Goal: Information Seeking & Learning: Learn about a topic

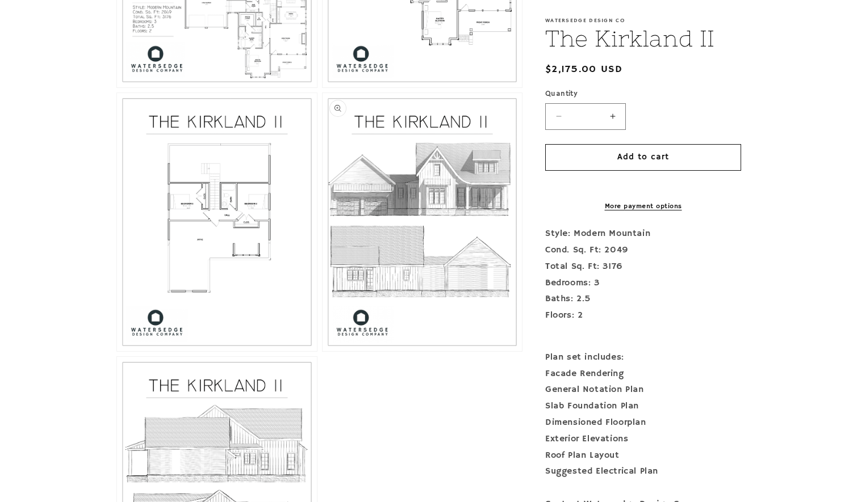
scroll to position [738, 0]
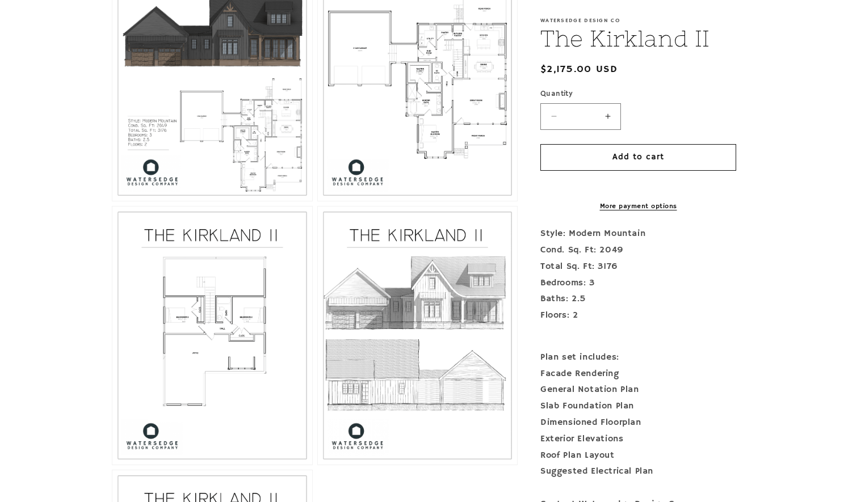
click at [318, 201] on button "Open media 3 in modal" at bounding box center [318, 201] width 0 height 0
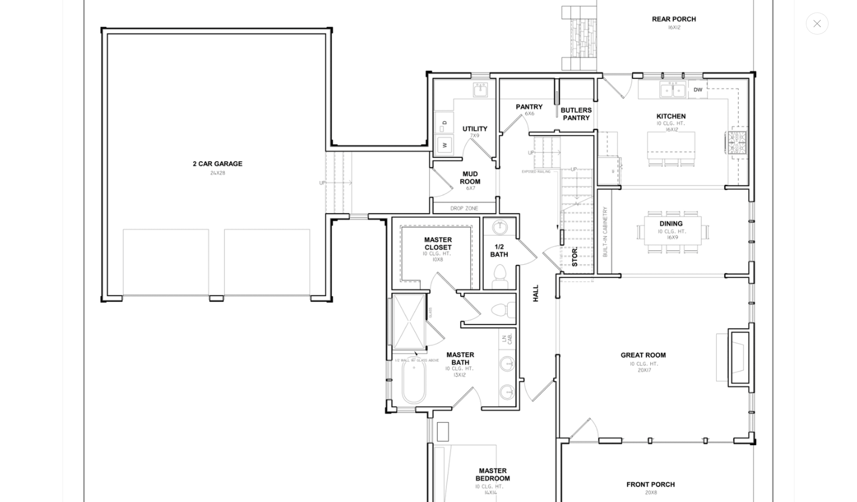
scroll to position [2070, 0]
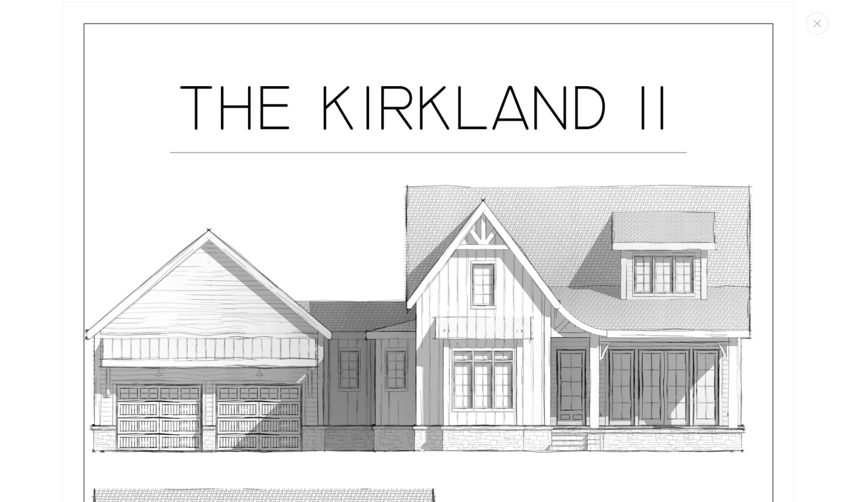
click at [495, 332] on img "Media gallery" at bounding box center [428, 475] width 732 height 947
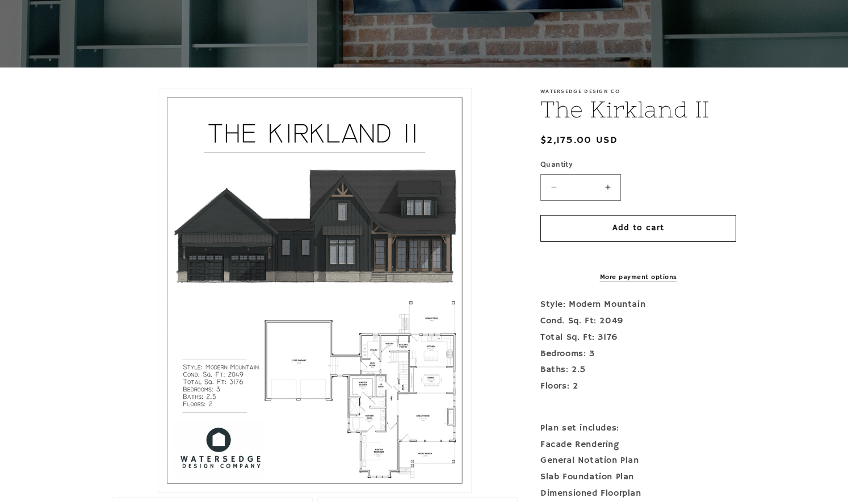
scroll to position [0, 0]
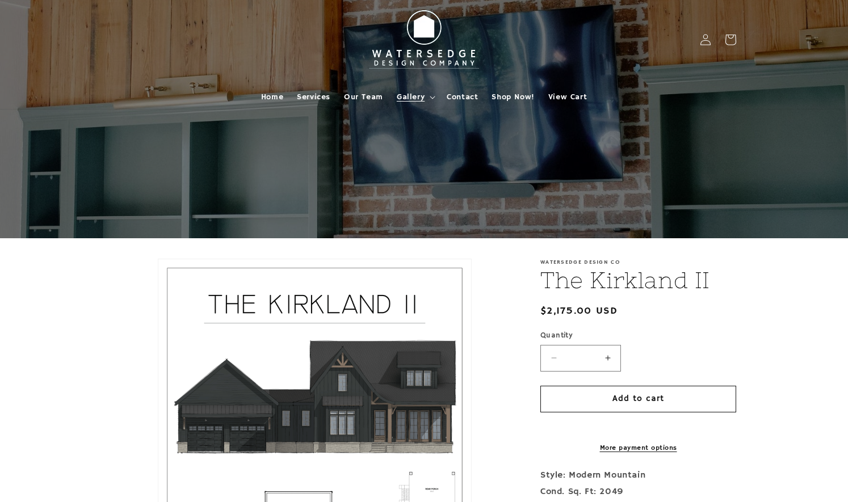
click at [400, 100] on span "Gallery" at bounding box center [411, 97] width 28 height 10
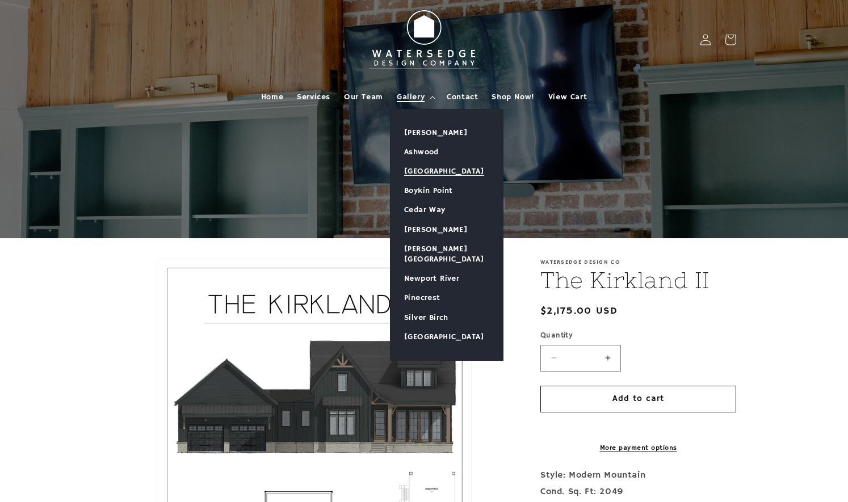
click at [431, 172] on link "[GEOGRAPHIC_DATA]" at bounding box center [447, 171] width 112 height 19
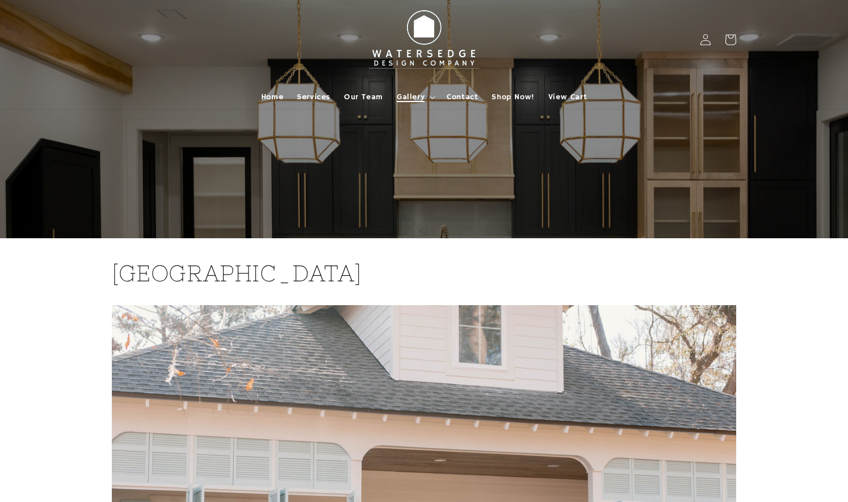
click at [415, 96] on span "Gallery" at bounding box center [411, 97] width 28 height 10
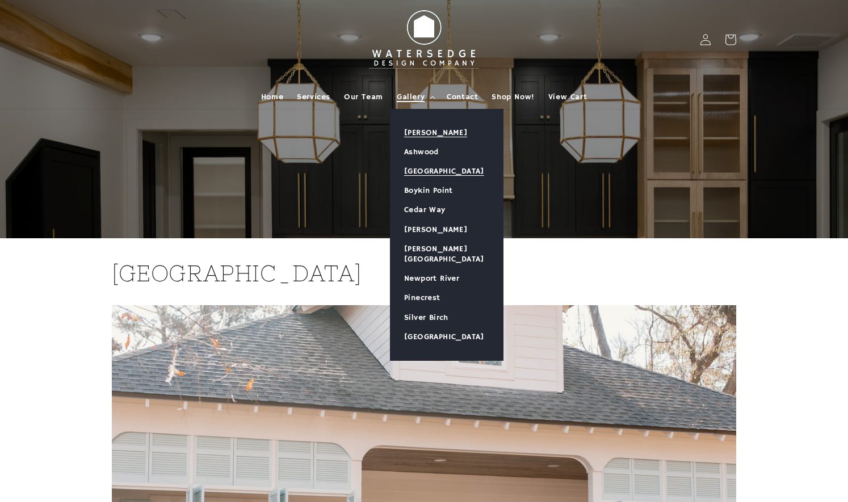
click at [434, 135] on link "[PERSON_NAME]" at bounding box center [447, 132] width 112 height 19
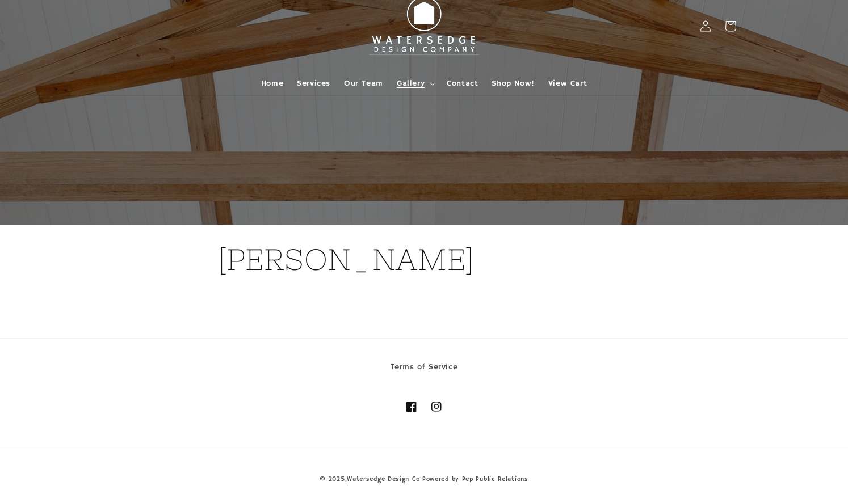
scroll to position [17, 0]
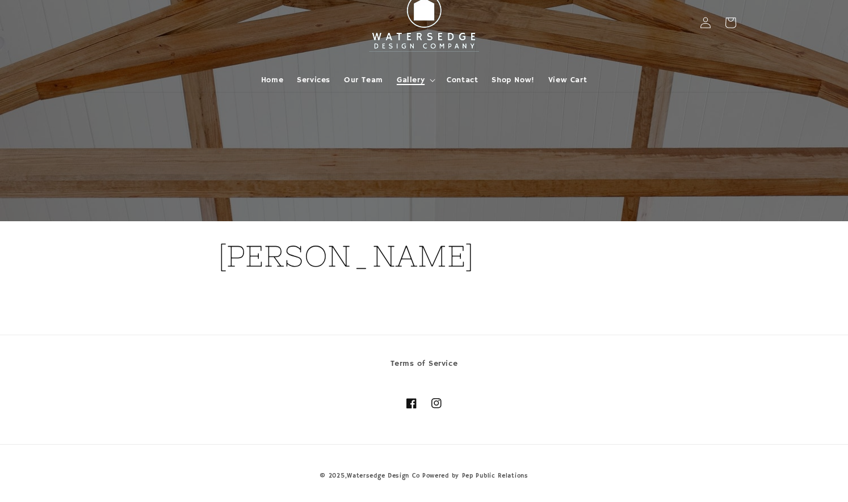
click at [415, 72] on summary "Gallery" at bounding box center [415, 80] width 50 height 24
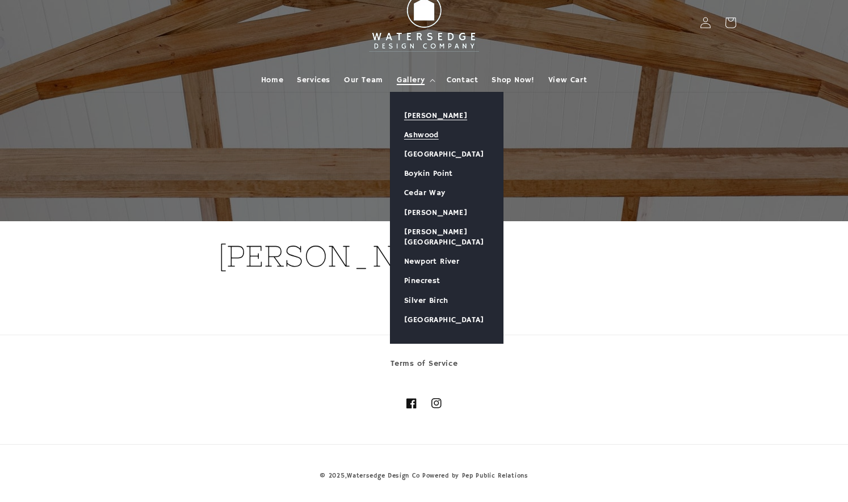
click at [421, 135] on link "Ashwood" at bounding box center [447, 134] width 112 height 19
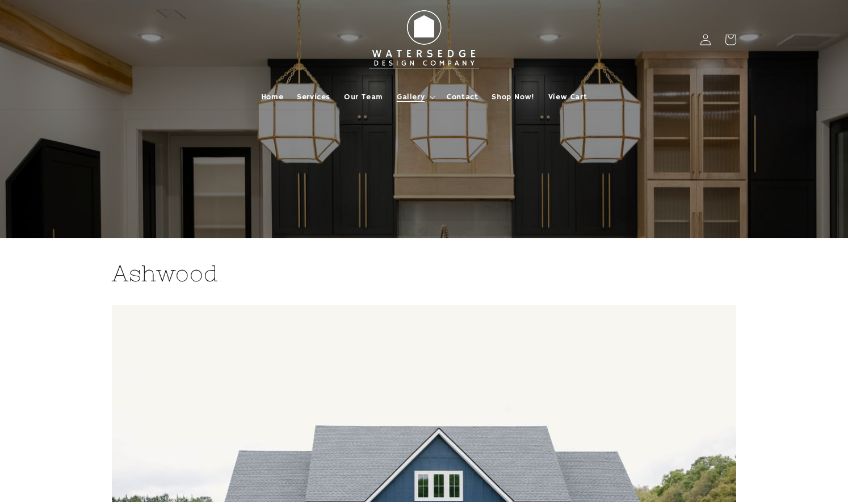
click at [409, 94] on span "Gallery" at bounding box center [411, 97] width 28 height 10
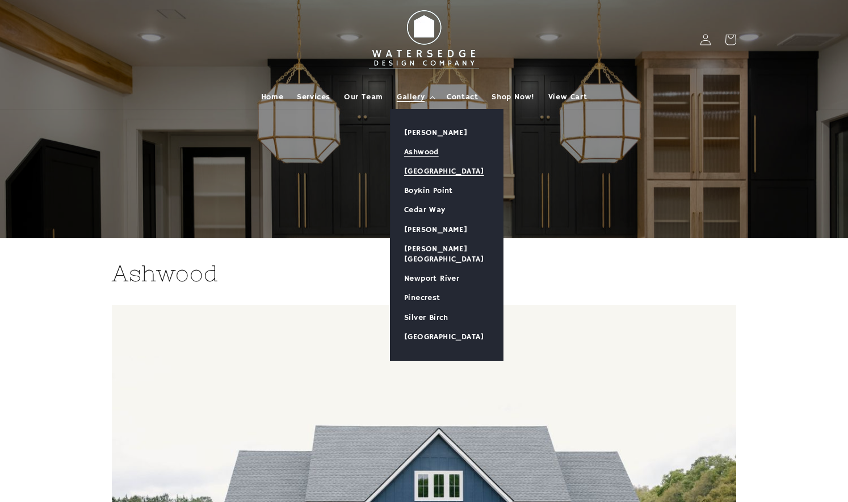
click at [427, 167] on link "[GEOGRAPHIC_DATA]" at bounding box center [447, 171] width 112 height 19
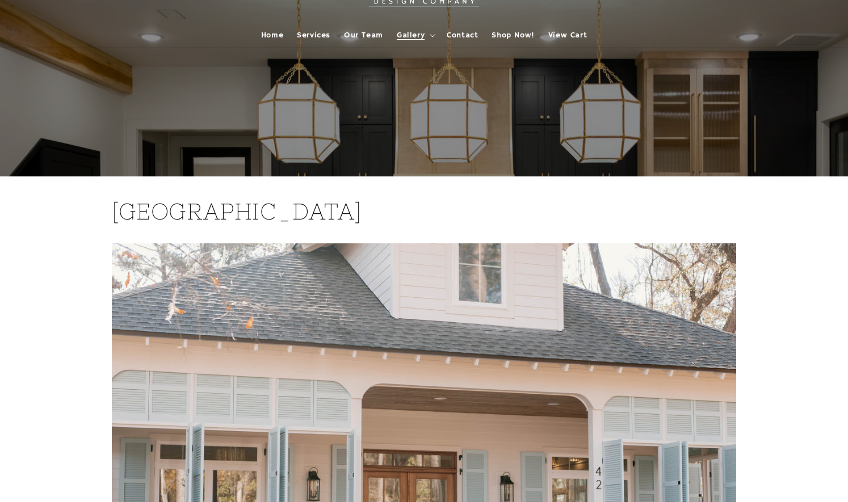
scroll to position [57, 0]
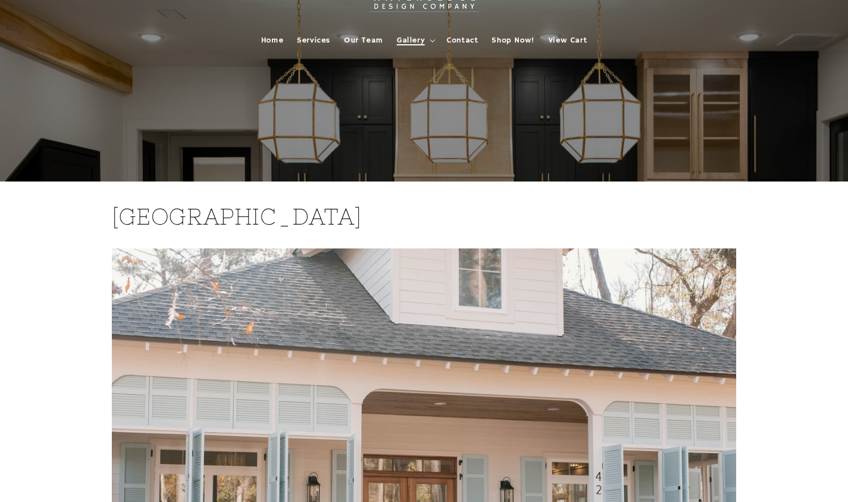
click at [426, 41] on summary "Gallery" at bounding box center [415, 40] width 50 height 24
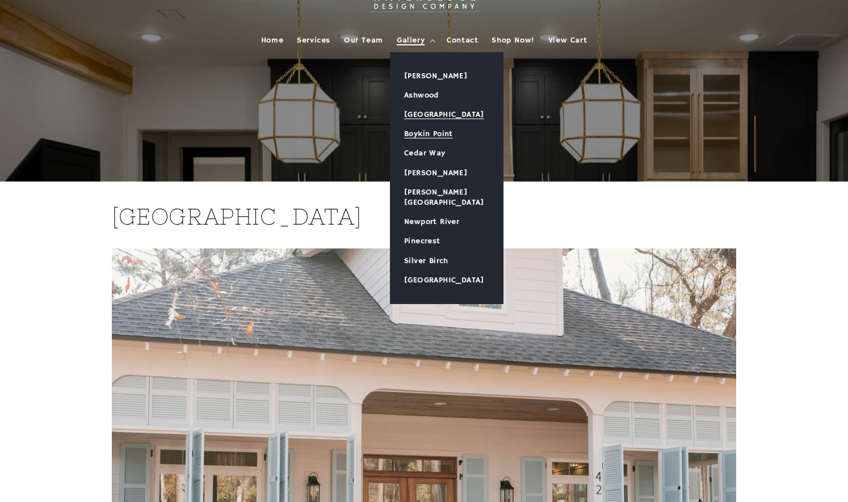
click at [436, 133] on link "Boykin Point" at bounding box center [447, 133] width 112 height 19
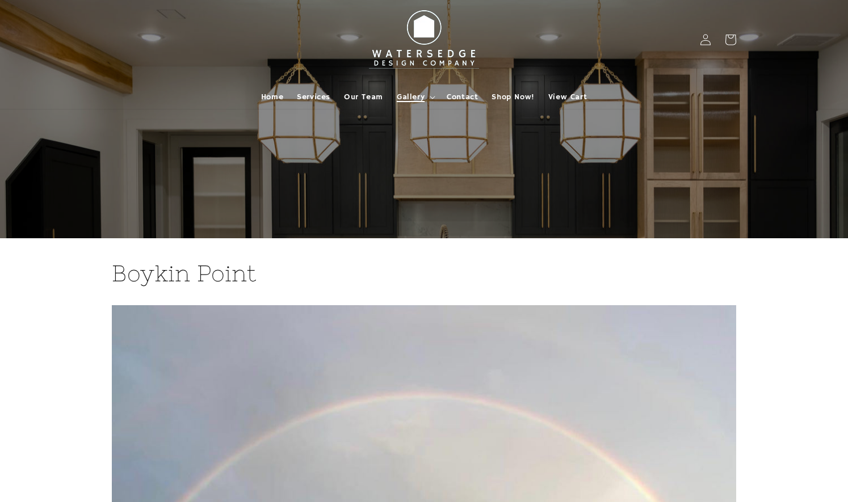
click at [423, 85] on summary "Gallery" at bounding box center [415, 97] width 50 height 24
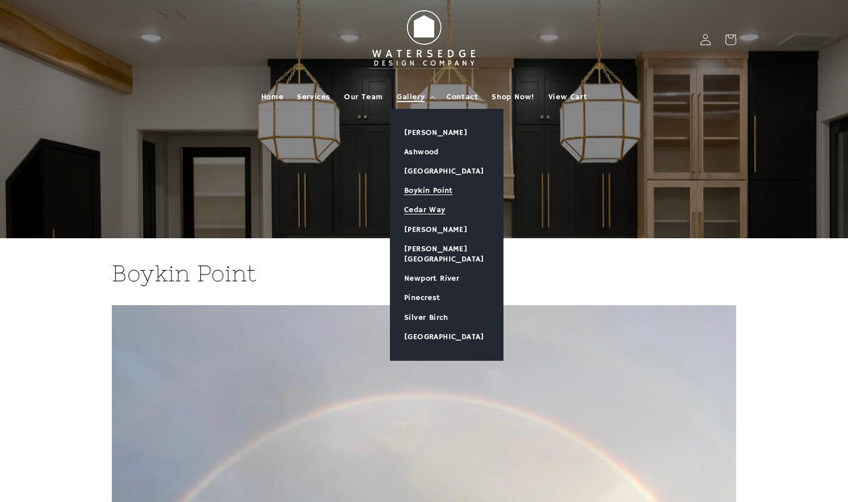
click at [423, 203] on link "Cedar Way" at bounding box center [447, 209] width 112 height 19
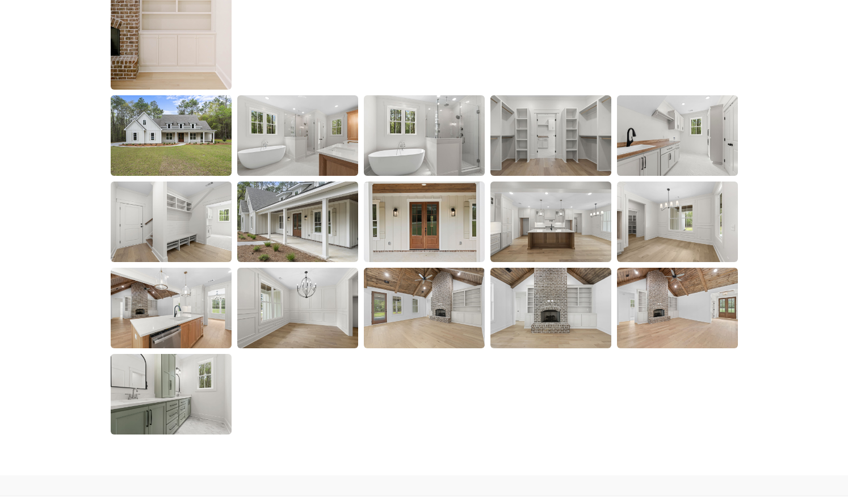
scroll to position [1703, 0]
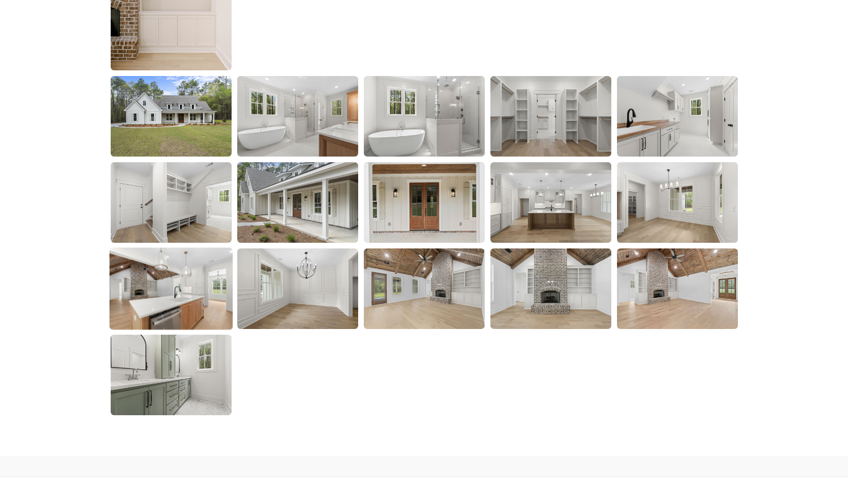
click at [184, 300] on img at bounding box center [170, 288] width 123 height 82
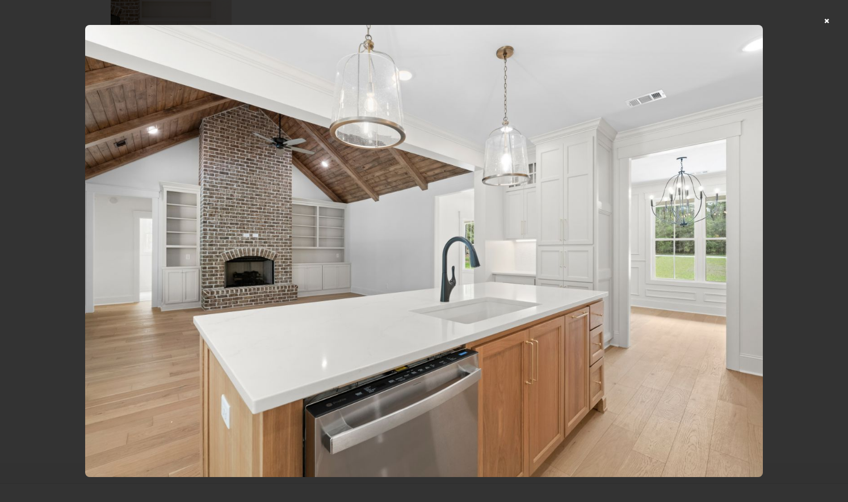
scroll to position [1845, 0]
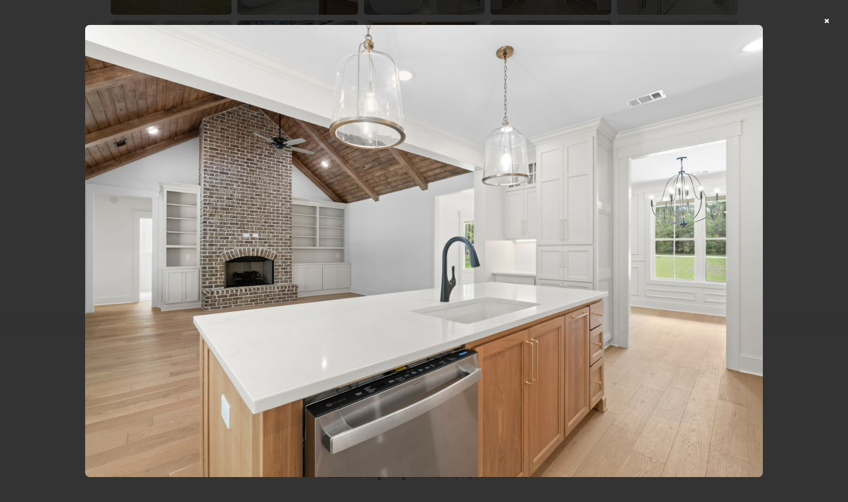
click at [832, 21] on div at bounding box center [424, 251] width 848 height 502
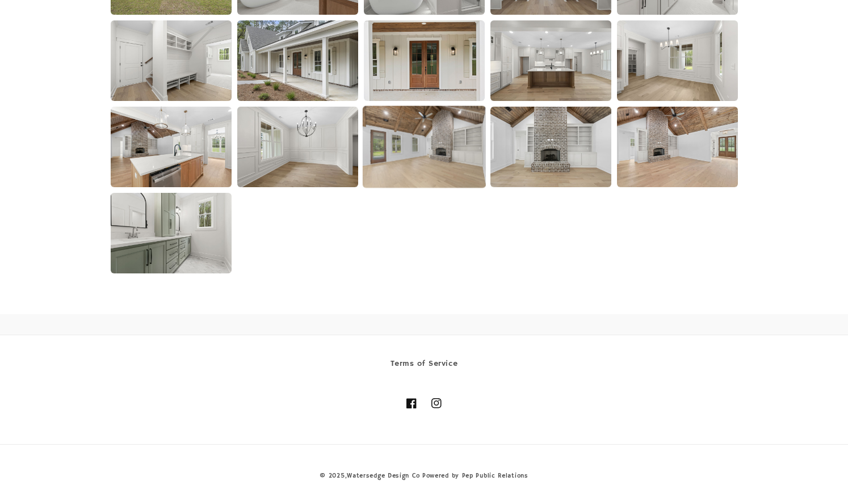
click at [454, 145] on img at bounding box center [423, 147] width 123 height 82
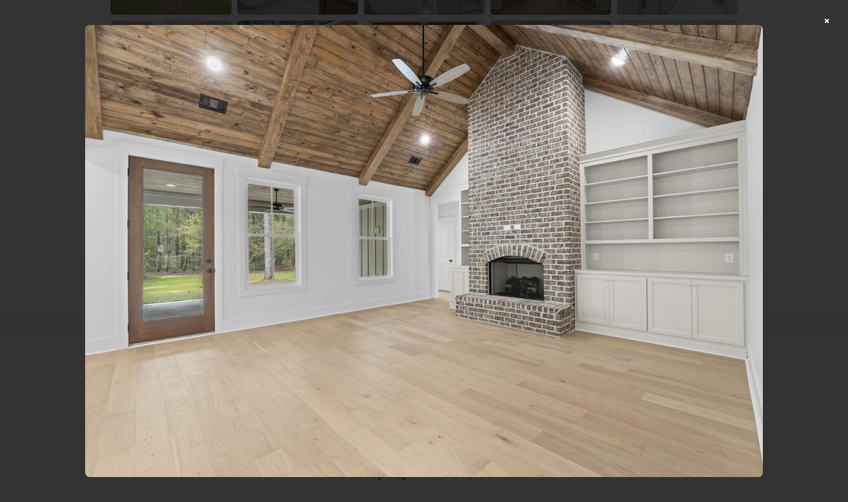
click at [834, 24] on div at bounding box center [424, 251] width 848 height 502
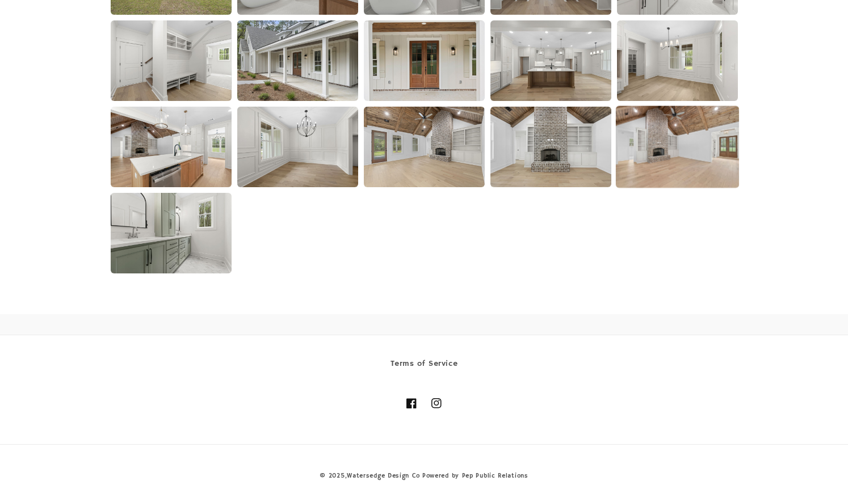
click at [679, 159] on img at bounding box center [676, 147] width 123 height 82
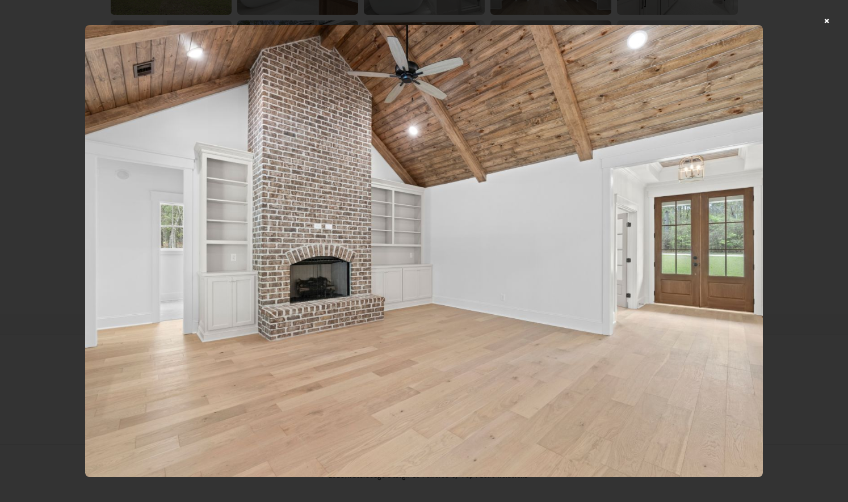
click at [835, 20] on div at bounding box center [424, 251] width 848 height 502
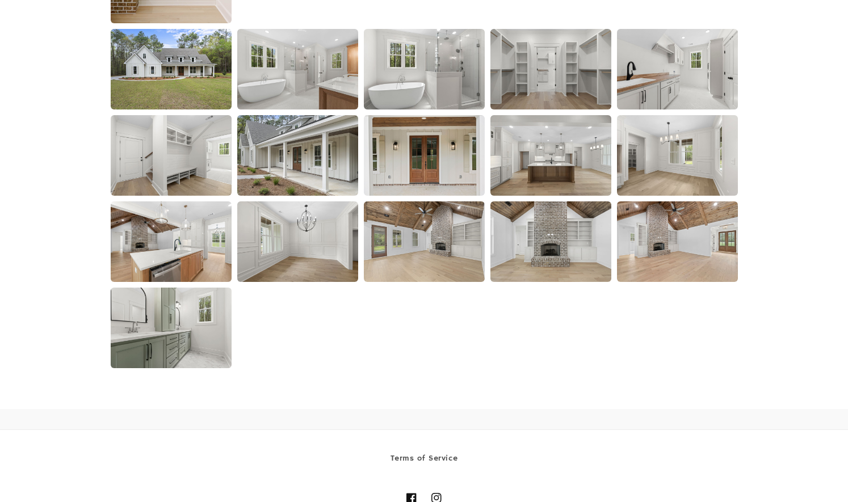
scroll to position [1731, 0]
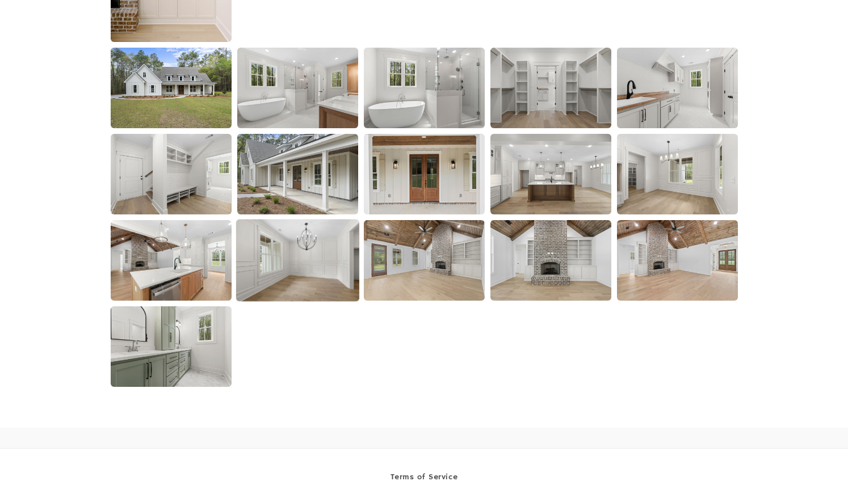
click at [309, 271] on img at bounding box center [297, 260] width 123 height 82
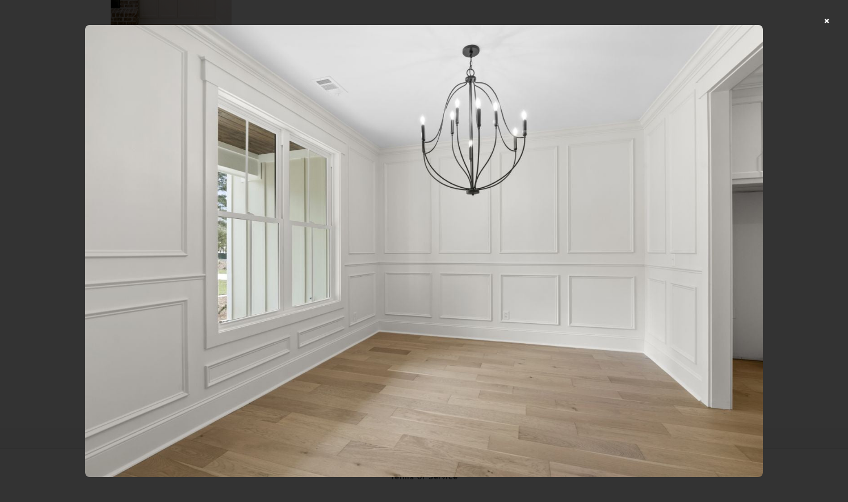
click at [833, 19] on div at bounding box center [424, 251] width 848 height 502
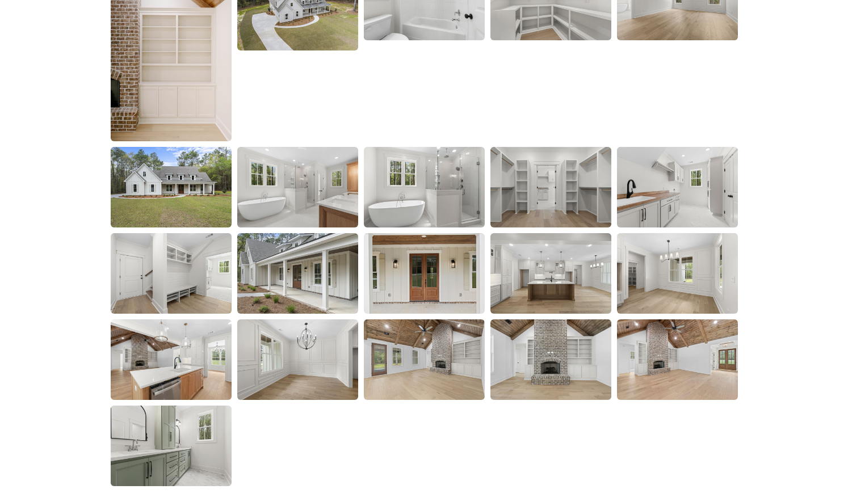
scroll to position [1561, 0]
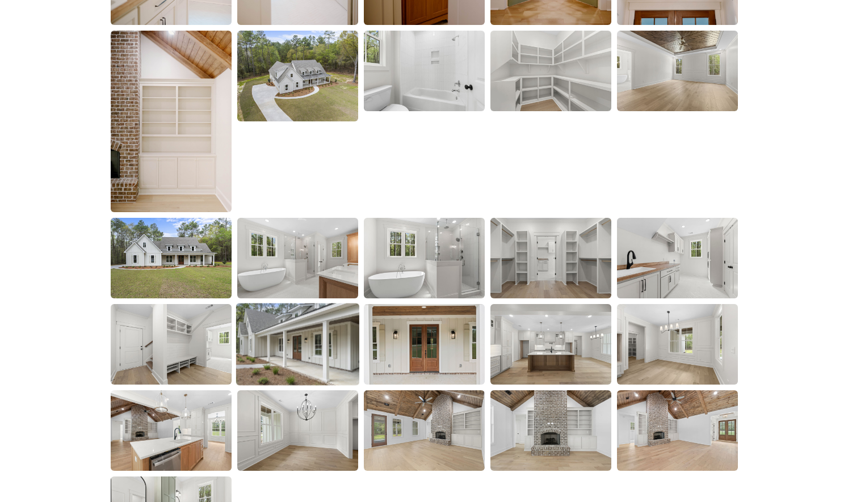
click at [301, 354] on img at bounding box center [297, 344] width 123 height 82
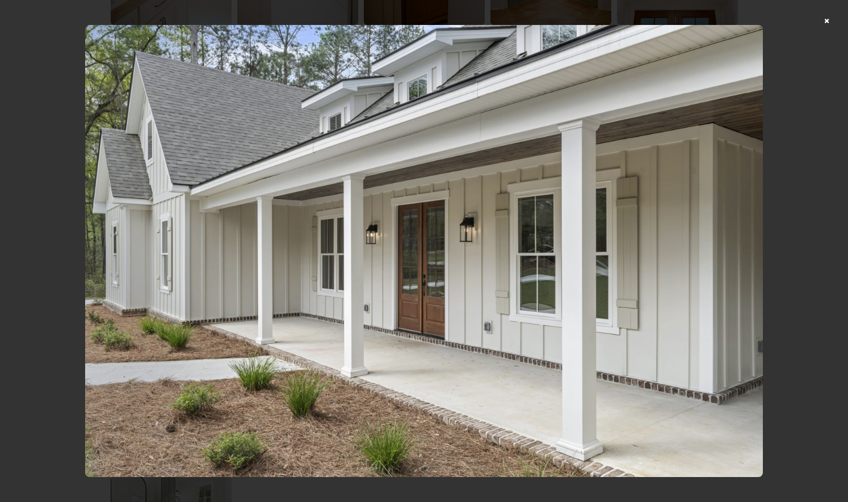
click at [832, 22] on div at bounding box center [424, 251] width 848 height 502
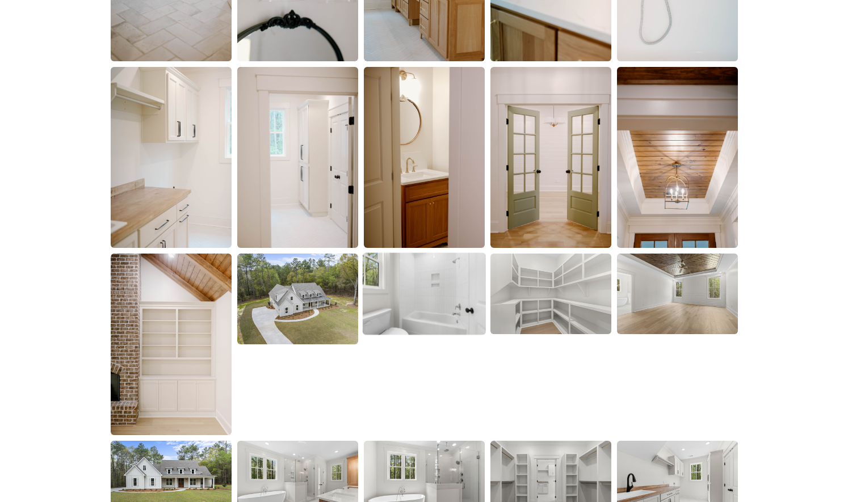
scroll to position [1334, 0]
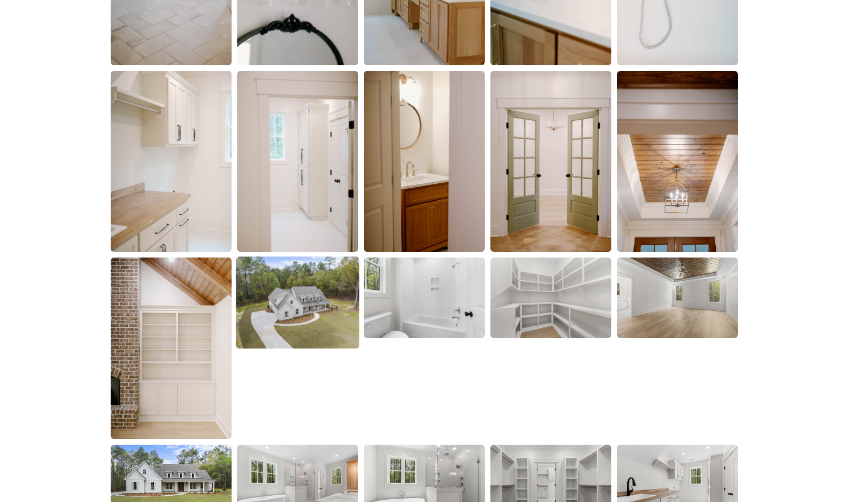
click at [325, 309] on img at bounding box center [297, 303] width 123 height 93
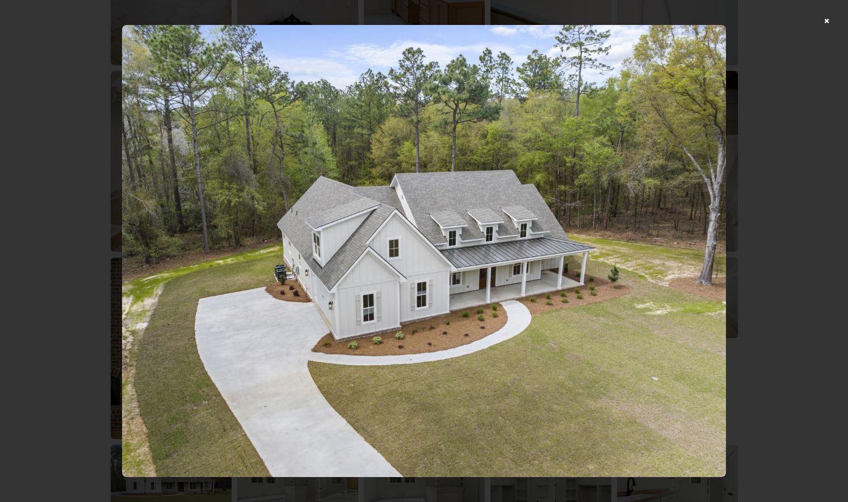
click at [837, 19] on div at bounding box center [424, 251] width 848 height 502
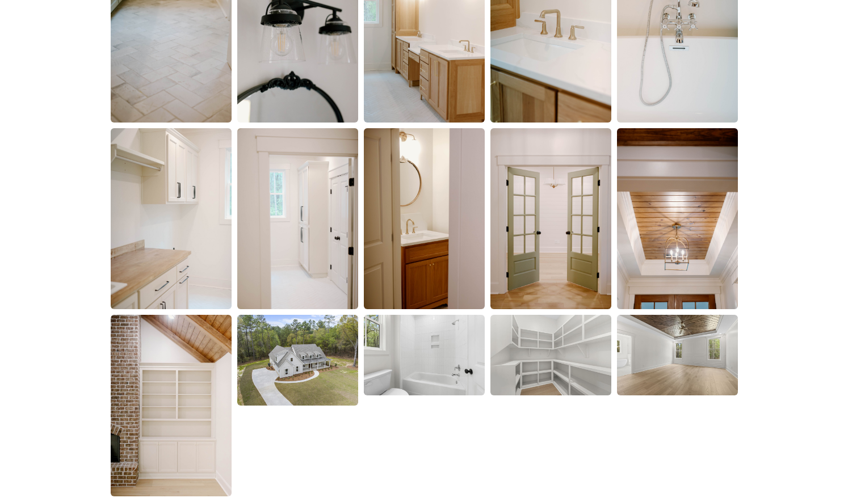
scroll to position [1277, 0]
click at [686, 364] on img at bounding box center [677, 354] width 121 height 81
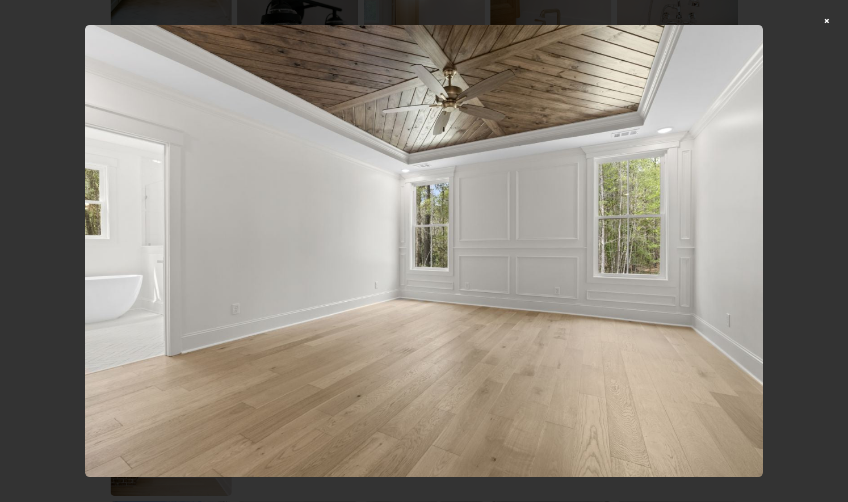
click at [836, 19] on div at bounding box center [424, 251] width 848 height 502
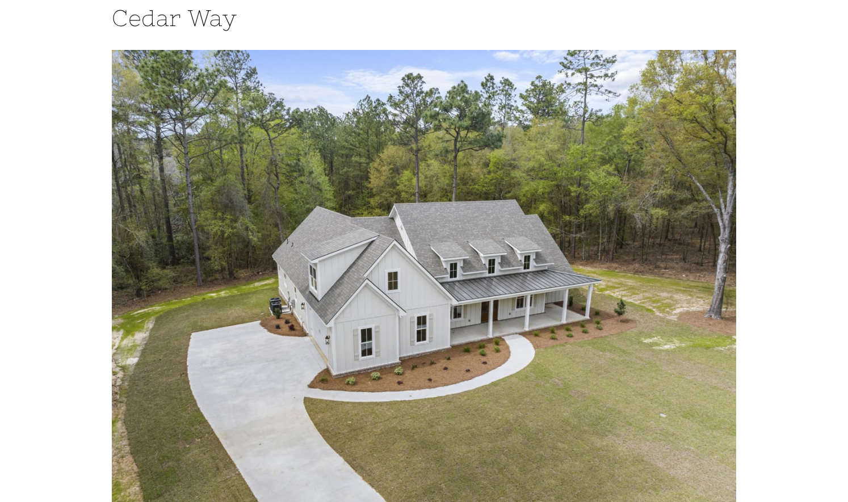
scroll to position [0, 0]
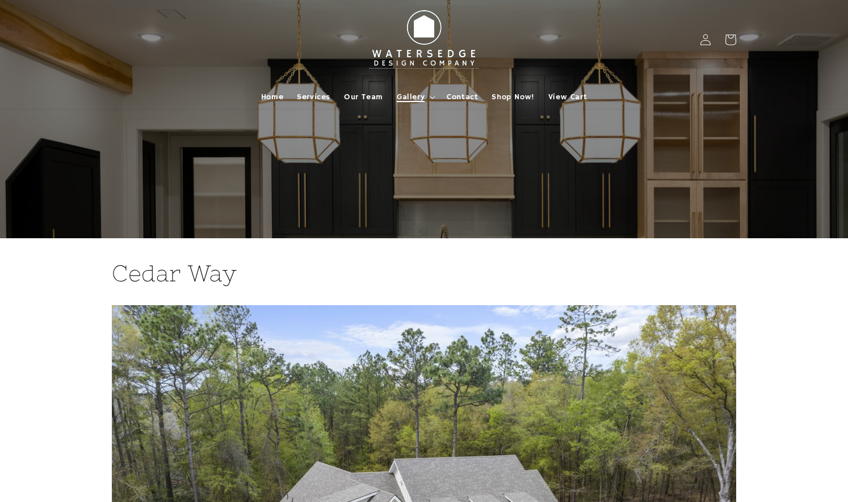
click at [413, 98] on span "Gallery" at bounding box center [411, 97] width 28 height 10
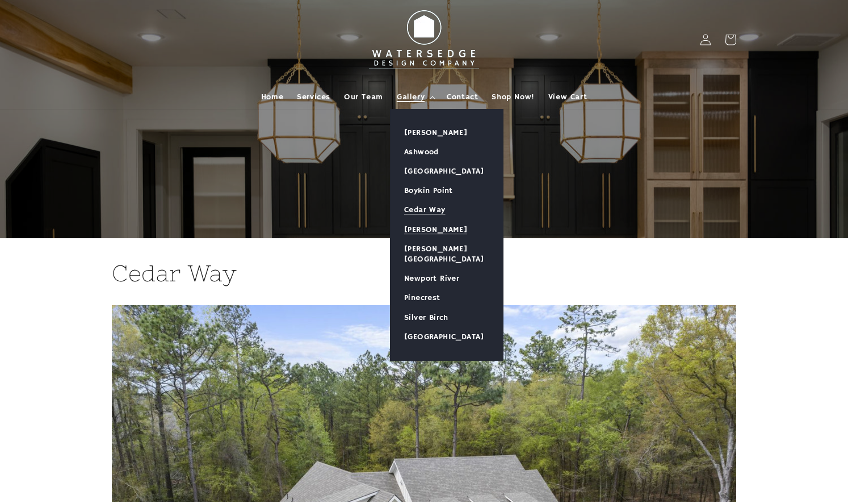
click at [433, 229] on link "[PERSON_NAME]" at bounding box center [447, 229] width 112 height 19
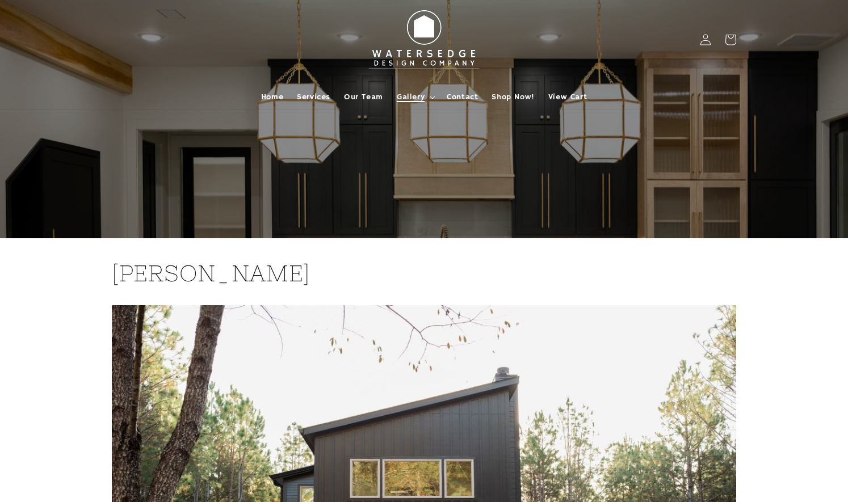
click at [409, 98] on span "Gallery" at bounding box center [411, 97] width 28 height 10
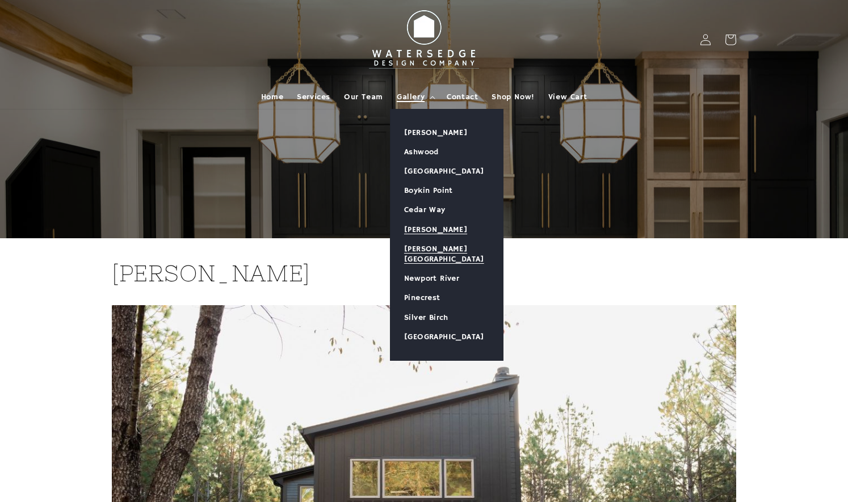
click at [419, 245] on link "[PERSON_NAME][GEOGRAPHIC_DATA]" at bounding box center [447, 255] width 112 height 30
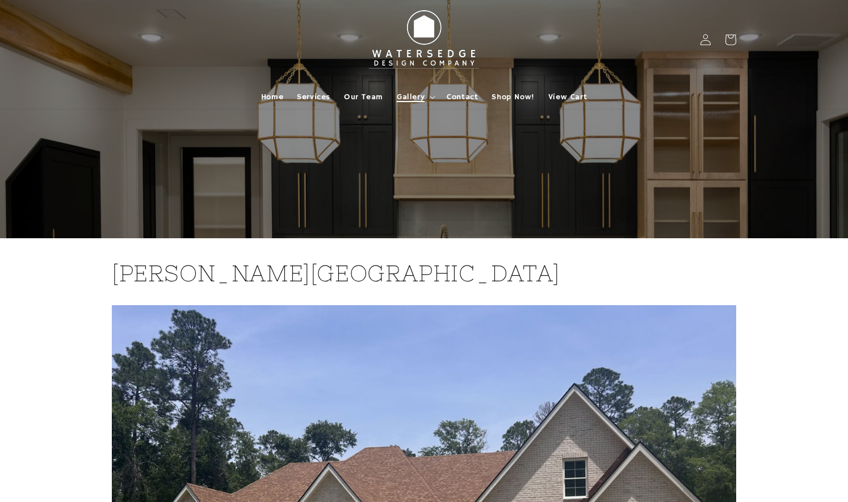
click at [406, 95] on span "Gallery" at bounding box center [411, 97] width 28 height 10
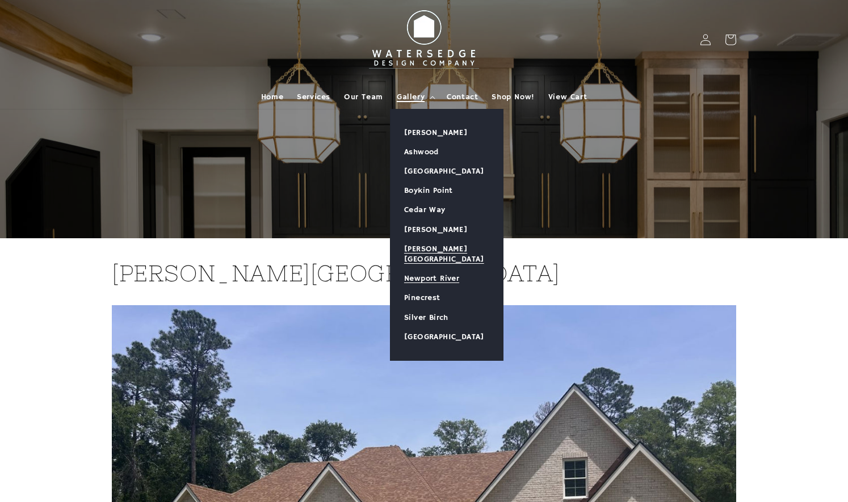
click at [422, 269] on link "Newport River" at bounding box center [447, 278] width 112 height 19
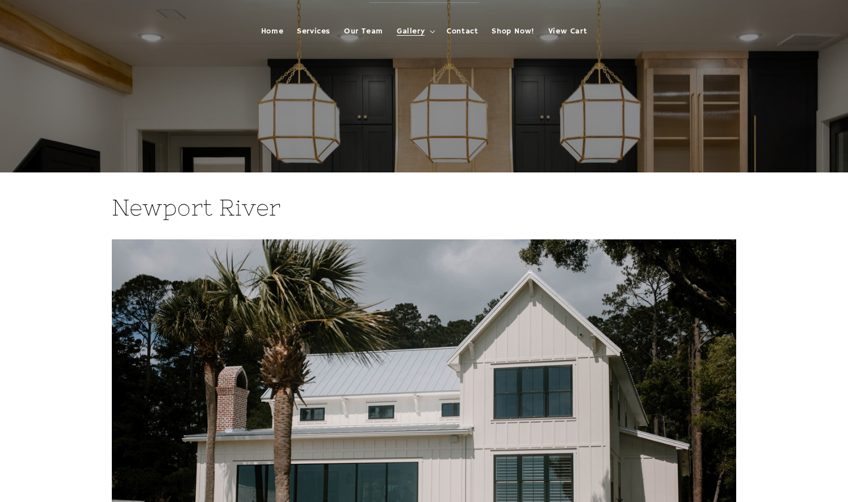
scroll to position [57, 0]
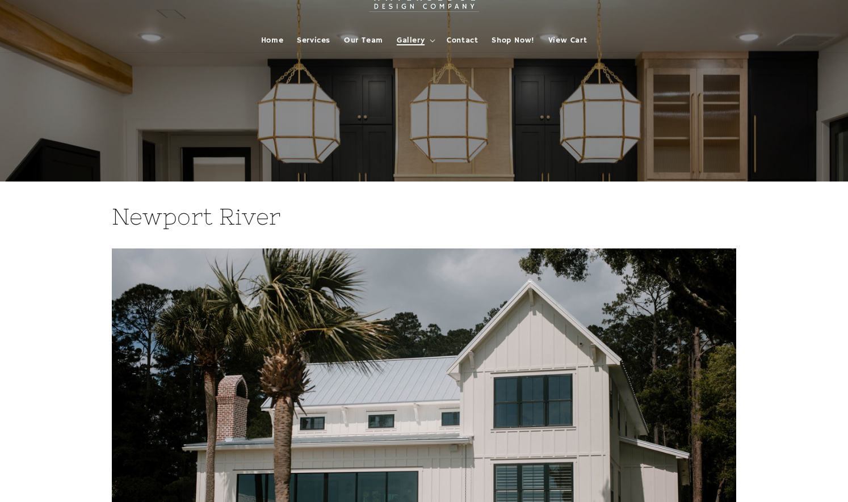
click at [418, 45] on summary "Gallery" at bounding box center [415, 40] width 50 height 24
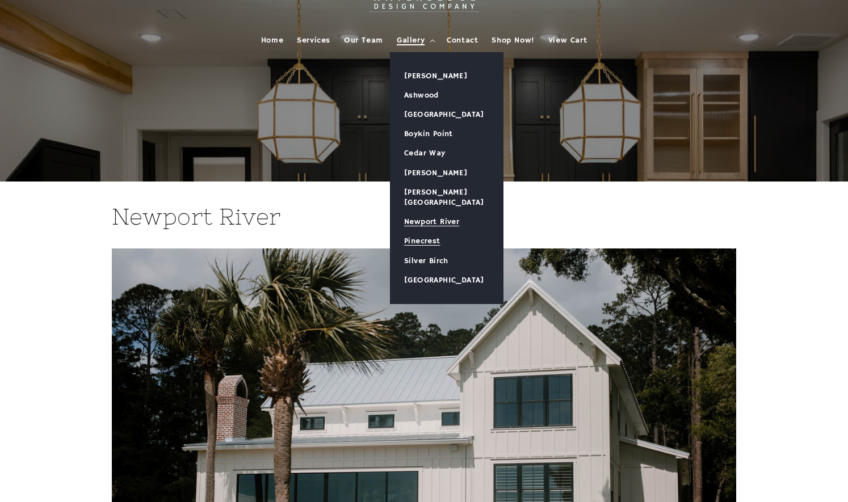
click at [430, 233] on link "Pinecrest" at bounding box center [447, 241] width 112 height 19
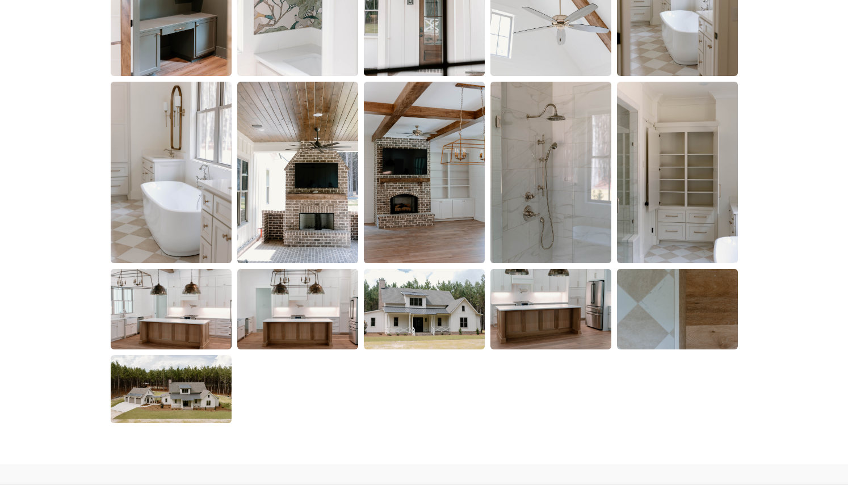
scroll to position [1873, 0]
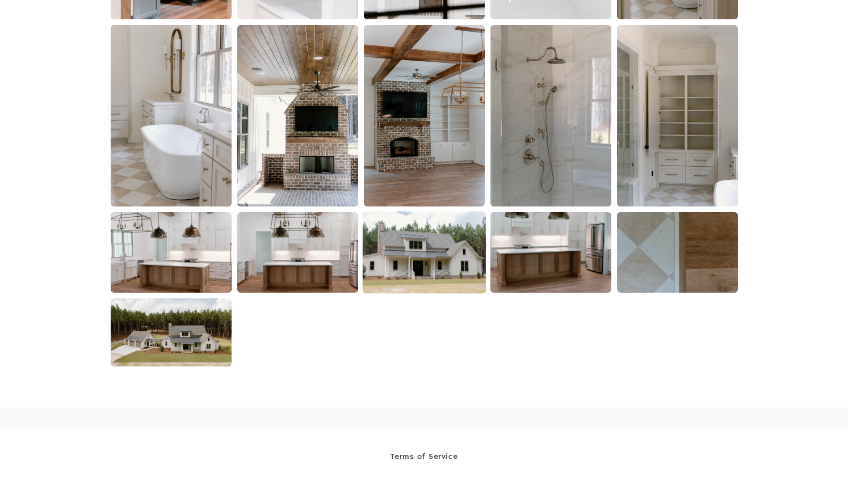
click at [425, 263] on img at bounding box center [423, 253] width 123 height 82
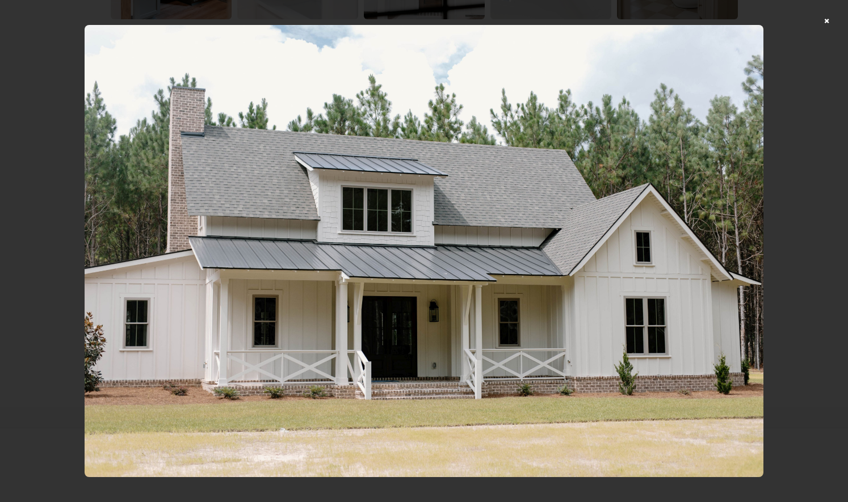
click at [830, 24] on div at bounding box center [424, 251] width 848 height 502
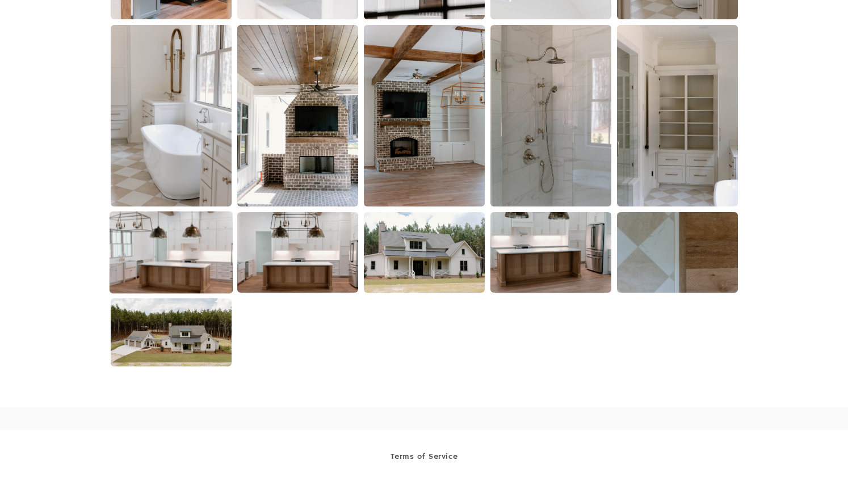
click at [160, 263] on img at bounding box center [170, 253] width 123 height 82
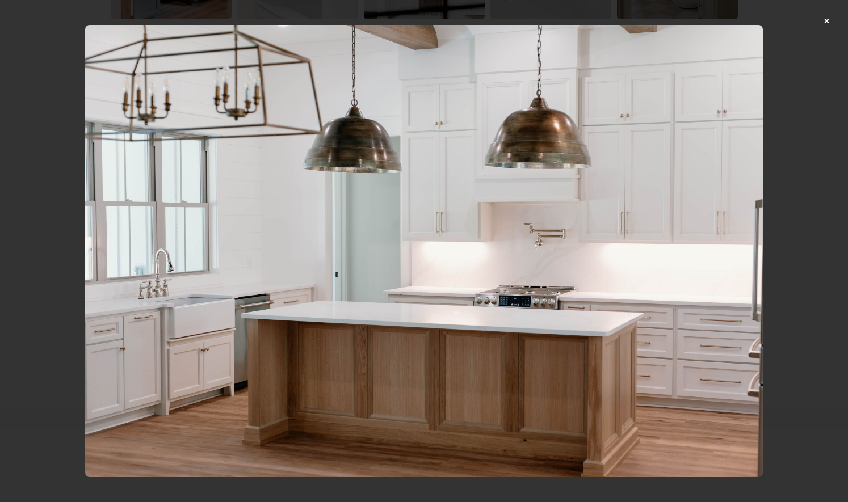
click at [834, 16] on div at bounding box center [424, 251] width 848 height 502
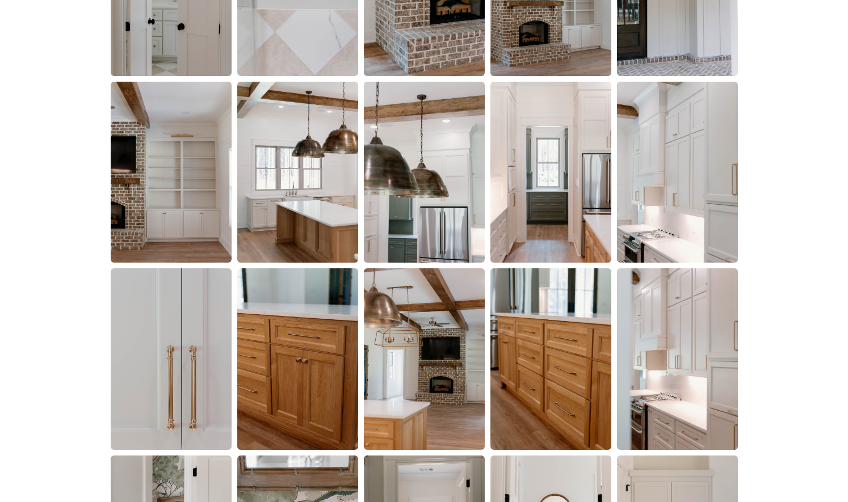
scroll to position [795, 0]
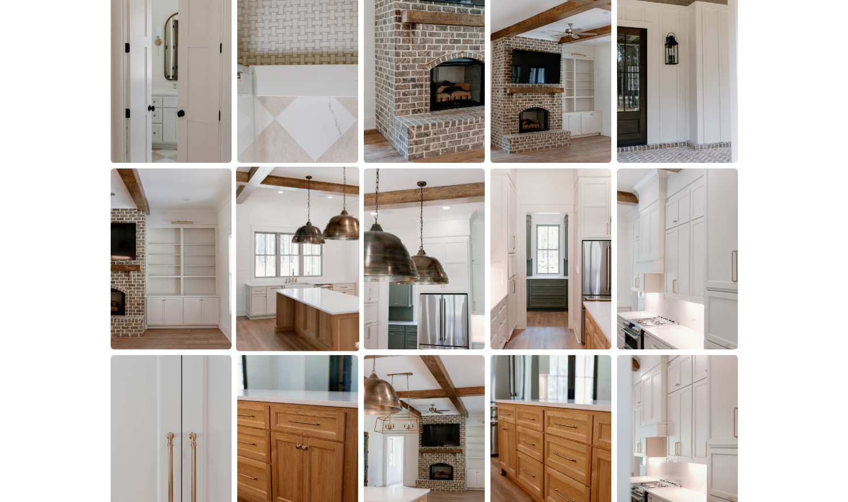
click at [313, 275] on img at bounding box center [297, 258] width 123 height 185
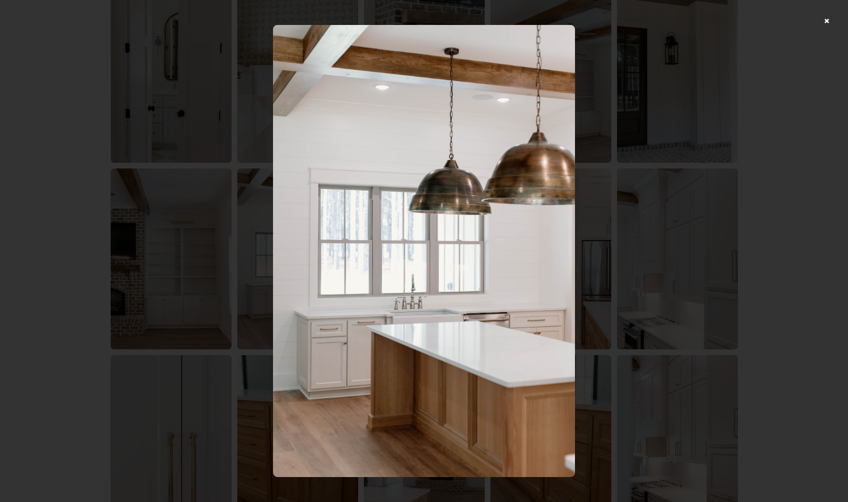
click at [836, 18] on div at bounding box center [424, 251] width 848 height 502
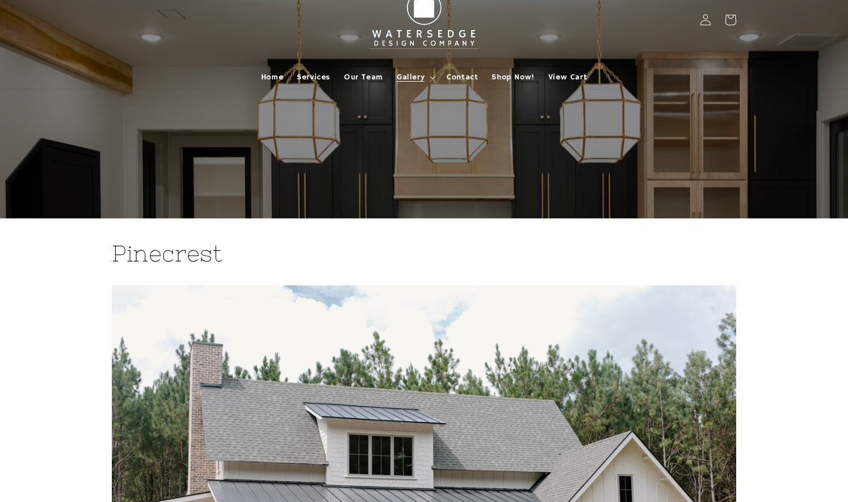
scroll to position [0, 0]
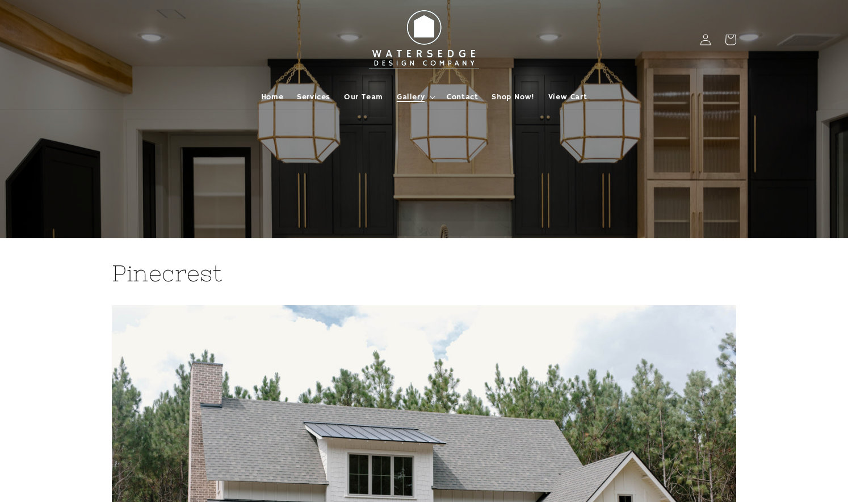
click at [414, 94] on span "Gallery" at bounding box center [411, 97] width 28 height 10
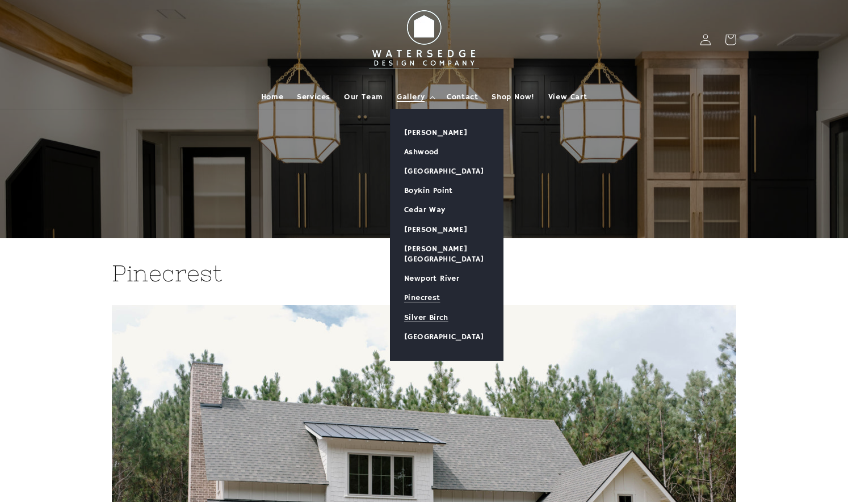
click at [433, 308] on link "Silver Birch" at bounding box center [447, 317] width 112 height 19
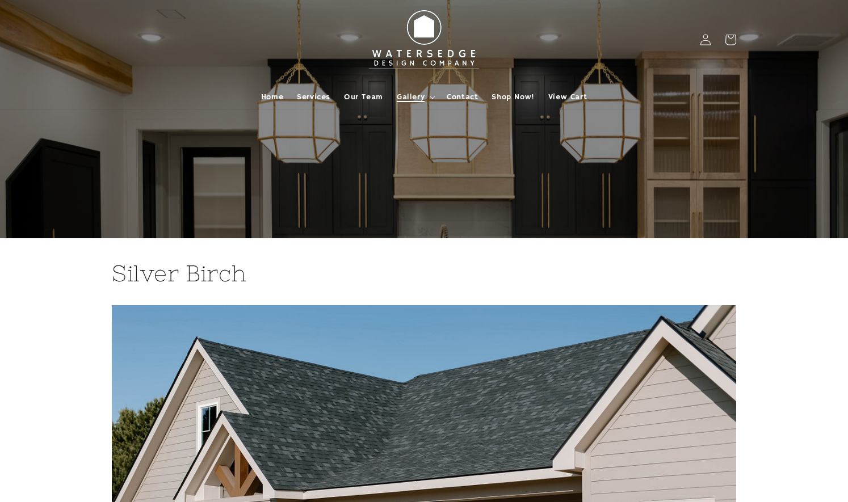
click at [421, 87] on summary "Gallery" at bounding box center [415, 97] width 50 height 24
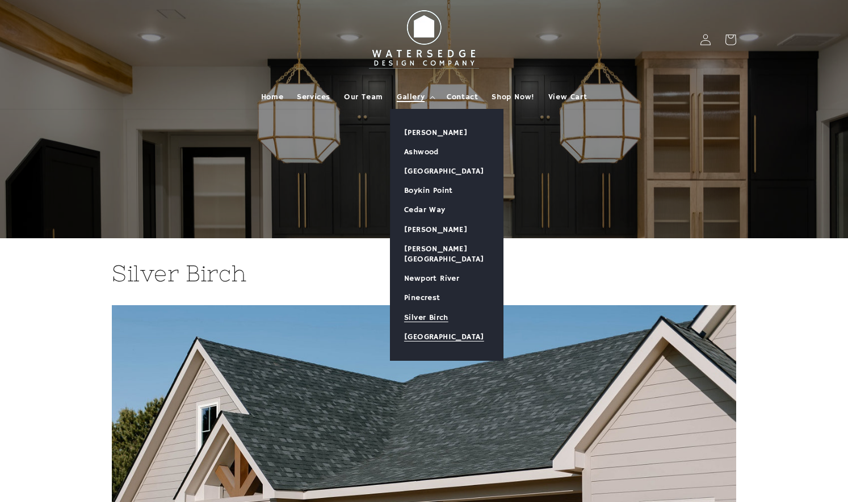
click at [426, 328] on link "[GEOGRAPHIC_DATA]" at bounding box center [447, 337] width 112 height 19
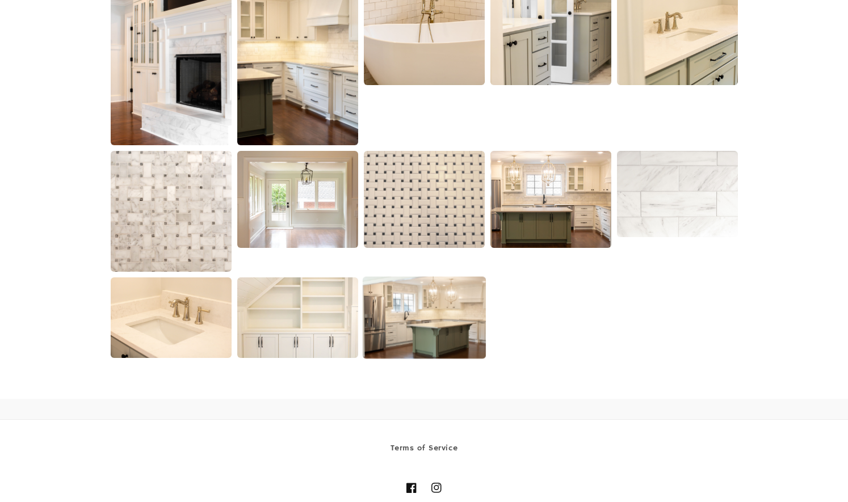
scroll to position [1211, 0]
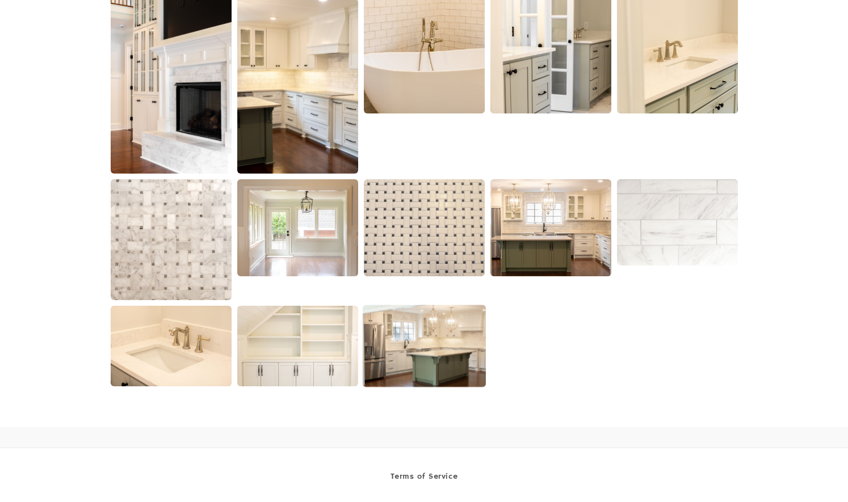
click at [419, 333] on img at bounding box center [423, 346] width 123 height 82
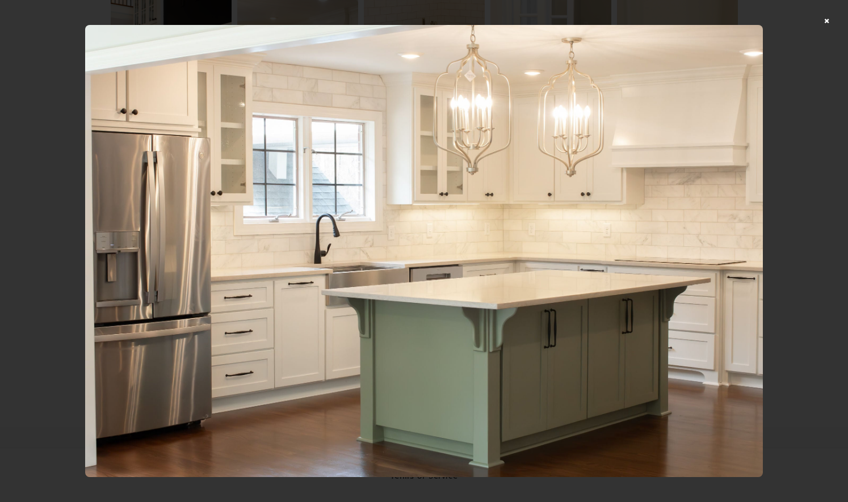
click at [829, 20] on div at bounding box center [424, 251] width 848 height 502
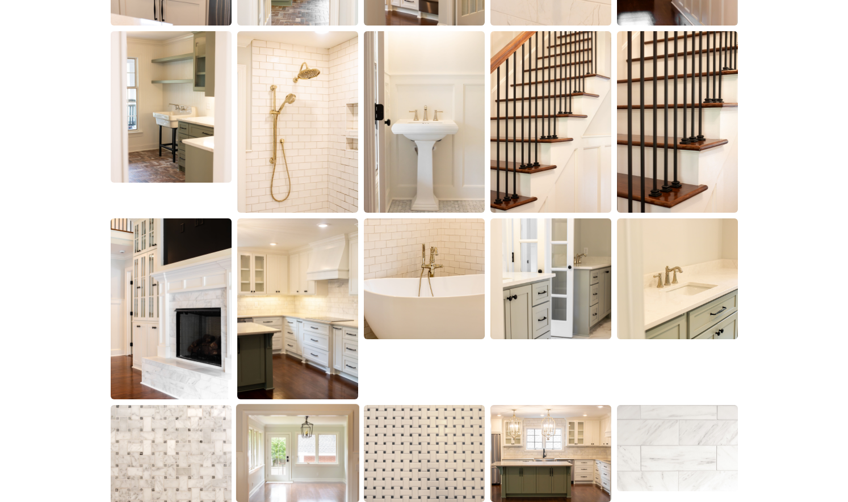
scroll to position [984, 0]
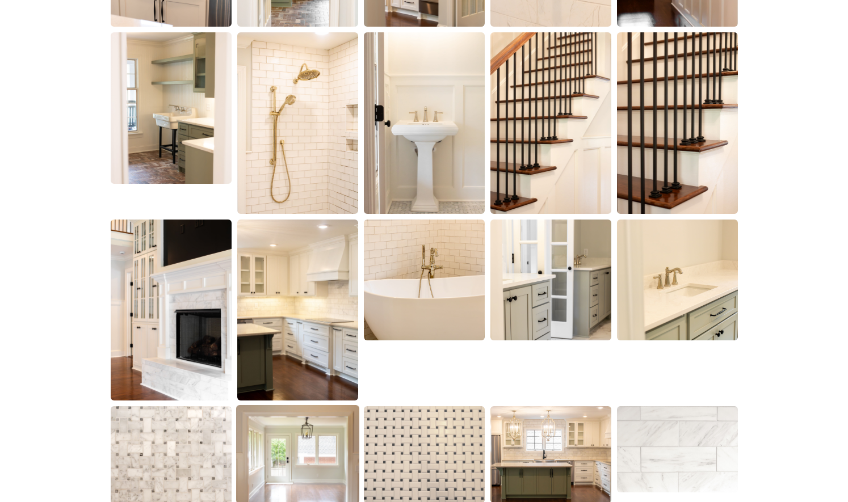
click at [293, 444] on img at bounding box center [297, 454] width 123 height 99
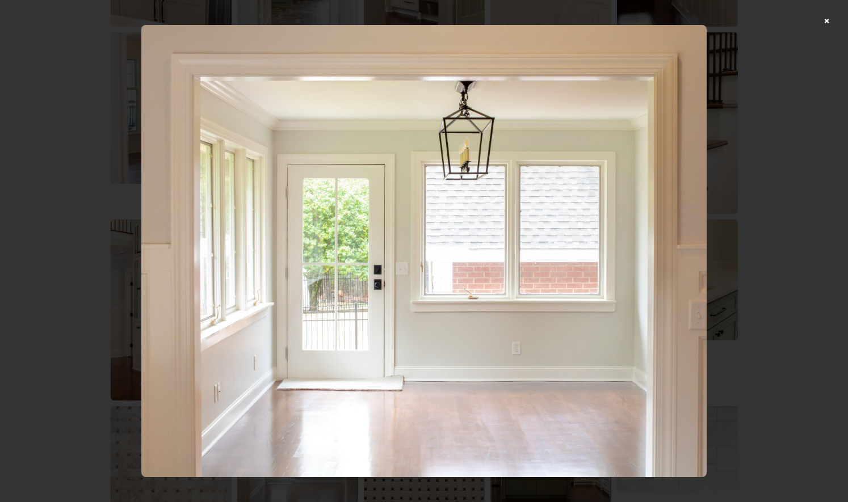
click at [830, 21] on div at bounding box center [424, 251] width 848 height 502
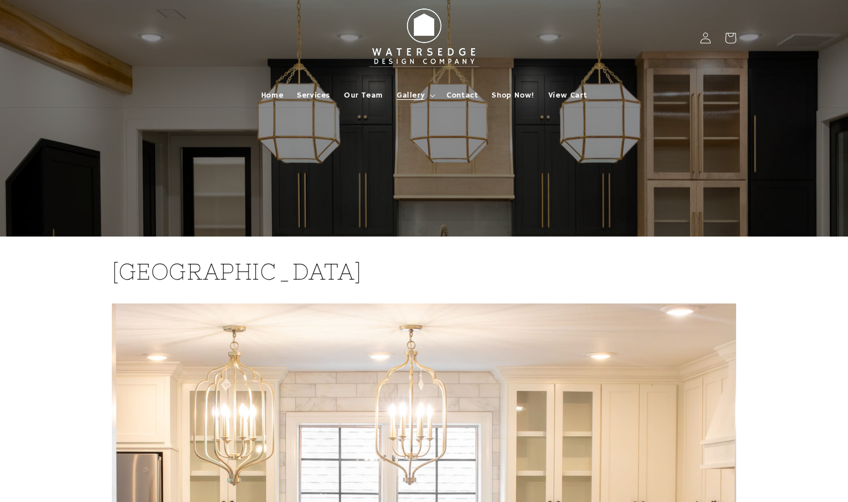
scroll to position [0, 0]
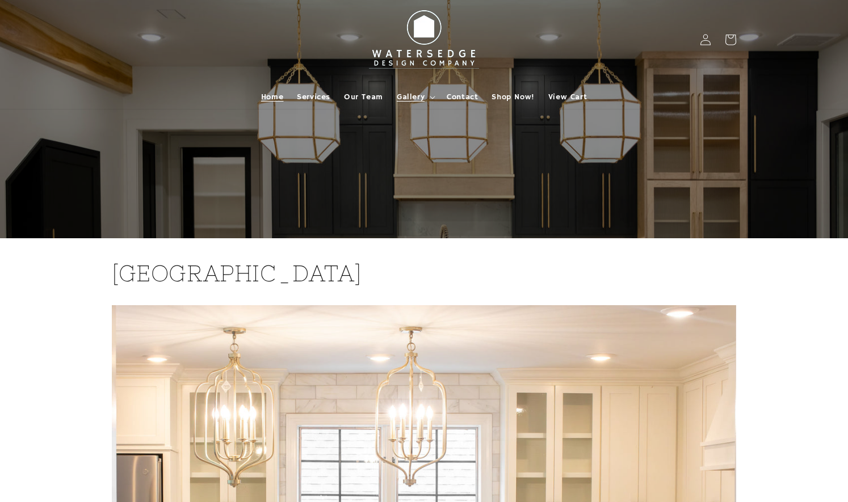
click at [278, 94] on span "Home" at bounding box center [272, 97] width 22 height 10
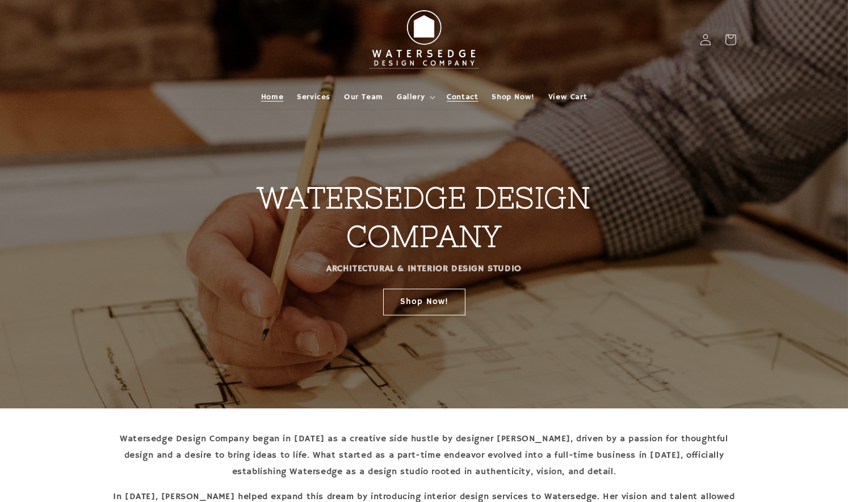
click at [475, 99] on span "Contact" at bounding box center [462, 97] width 31 height 10
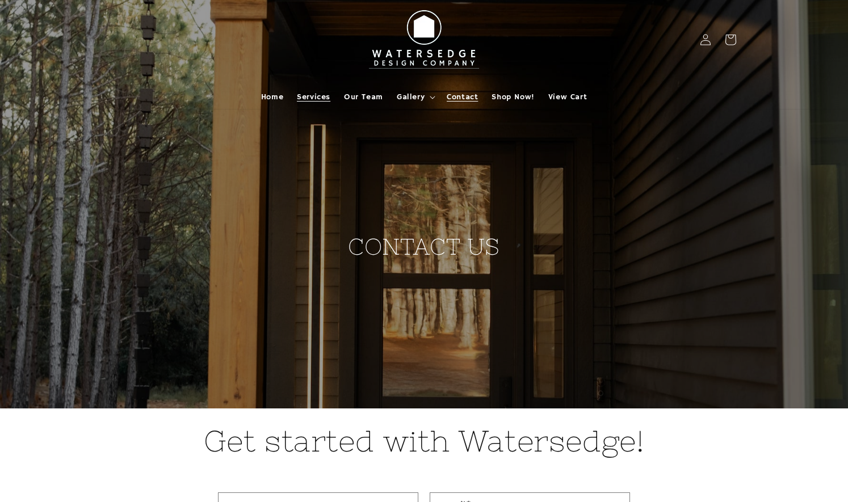
click at [318, 96] on span "Services" at bounding box center [313, 97] width 33 height 10
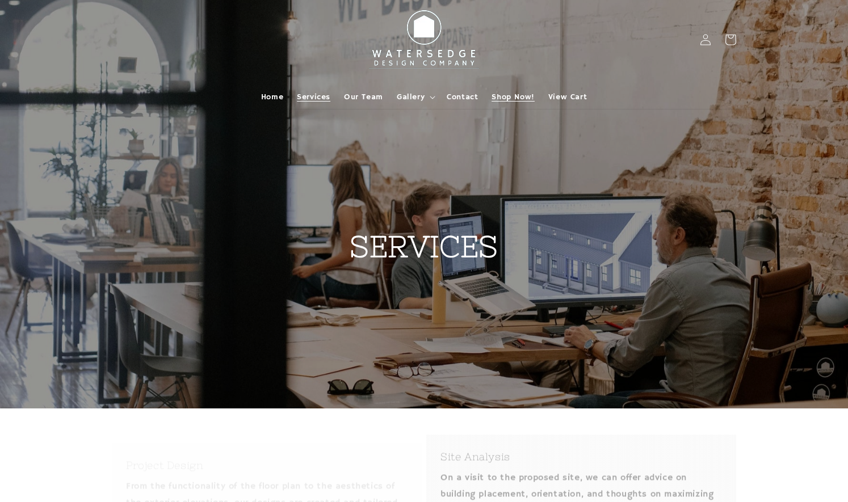
click at [513, 94] on span "Shop Now!" at bounding box center [513, 97] width 43 height 10
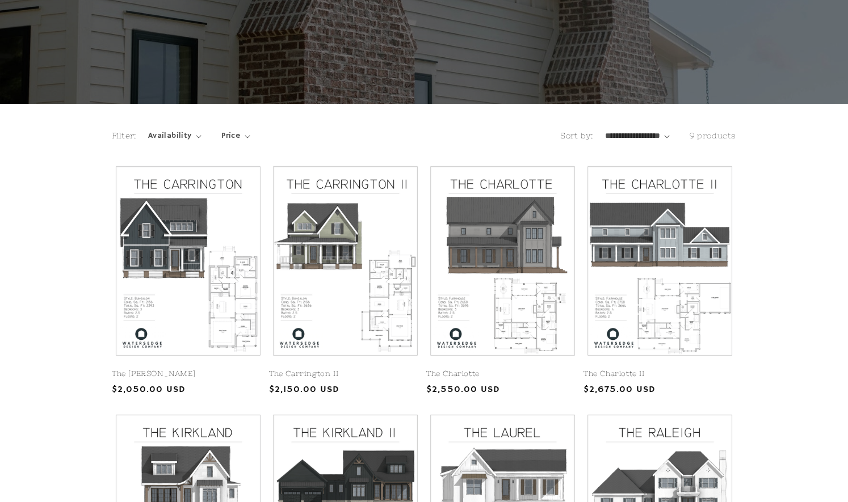
scroll to position [64, 0]
